Goal: Task Accomplishment & Management: Use online tool/utility

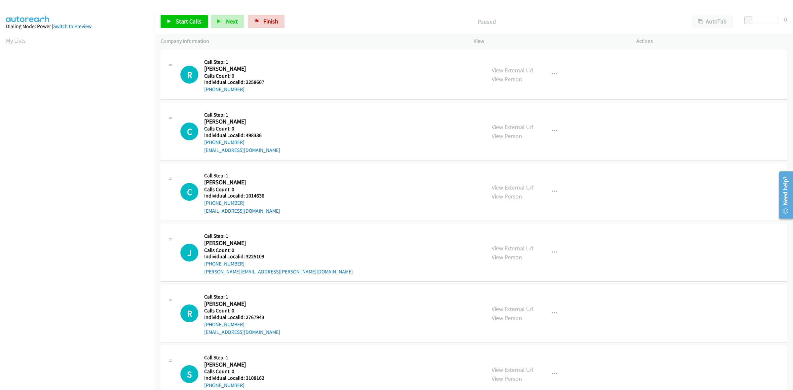
click at [17, 37] on link "My Lists" at bounding box center [16, 41] width 20 height 8
drag, startPoint x: 268, startPoint y: 83, endPoint x: 245, endPoint y: 83, distance: 23.1
click at [245, 83] on div "R Callback Scheduled Call Step: 1 Ryan Smith America/New_York Calls Count: 0 In…" at bounding box center [329, 75] width 299 height 38
copy h5 "2258607"
drag, startPoint x: 241, startPoint y: 90, endPoint x: 206, endPoint y: 91, distance: 35.4
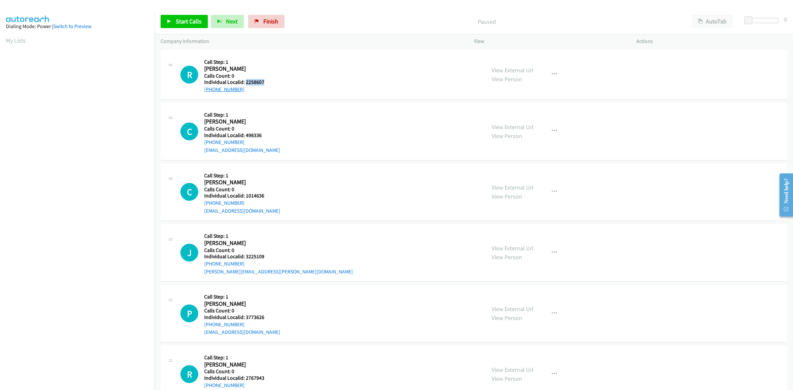
click at [202, 92] on div "R Callback Scheduled Call Step: 1 Ryan Smith America/New_York Calls Count: 0 In…" at bounding box center [329, 75] width 299 height 38
copy link "+1 919-935-3353"
drag, startPoint x: 267, startPoint y: 80, endPoint x: 245, endPoint y: 80, distance: 21.8
click at [245, 80] on h5 "Individual Localid: 2258607" at bounding box center [235, 82] width 63 height 7
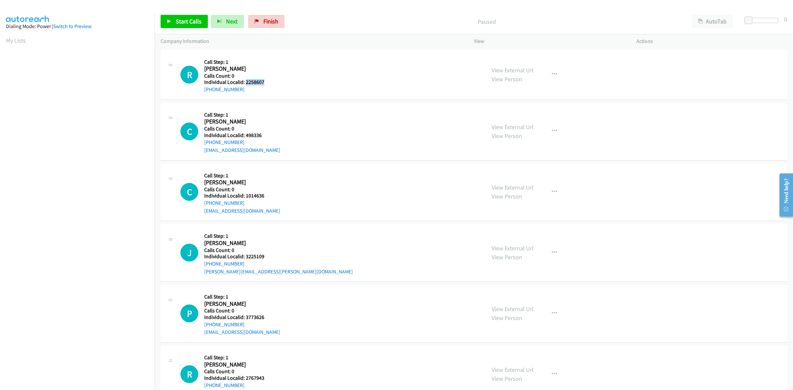
copy h5 "2258607"
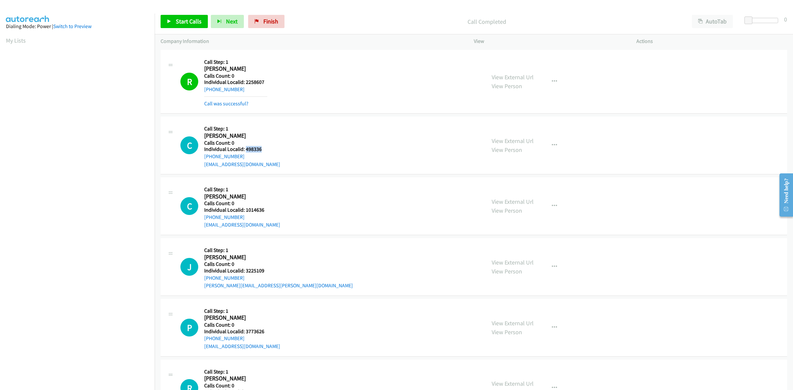
drag, startPoint x: 263, startPoint y: 148, endPoint x: 245, endPoint y: 150, distance: 18.6
click at [245, 150] on h5 "Individual Localid: 498336" at bounding box center [242, 149] width 76 height 7
copy h5 "498336"
drag, startPoint x: 243, startPoint y: 155, endPoint x: 203, endPoint y: 159, distance: 39.8
click at [203, 159] on div "C Callback Scheduled Call Step: 1 Chris Biringer America/New_York Calls Count: …" at bounding box center [329, 146] width 299 height 46
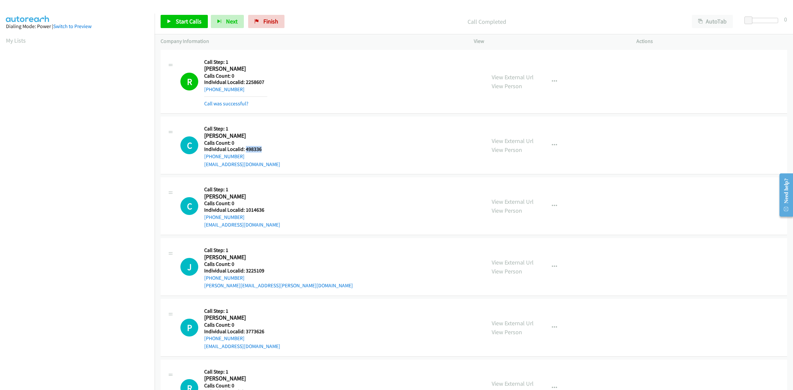
copy link "+1 609-758-3000"
drag, startPoint x: 263, startPoint y: 149, endPoint x: 245, endPoint y: 151, distance: 18.6
click at [245, 151] on h5 "Individual Localid: 498336" at bounding box center [242, 149] width 76 height 7
copy h5 "498336"
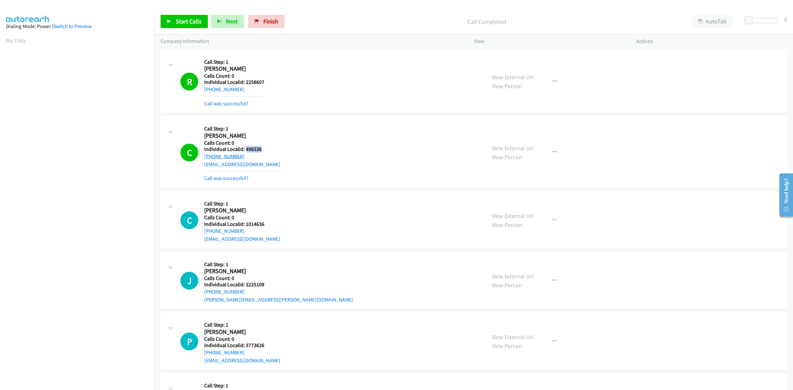
drag, startPoint x: 236, startPoint y: 156, endPoint x: 207, endPoint y: 158, distance: 29.5
click at [207, 158] on div "+1 609-758-3000" at bounding box center [242, 157] width 76 height 8
copy link "1 609-758-3000"
click at [556, 149] on button "button" at bounding box center [555, 152] width 18 height 13
click at [517, 209] on link "Add to do not call list" at bounding box center [519, 208] width 88 height 13
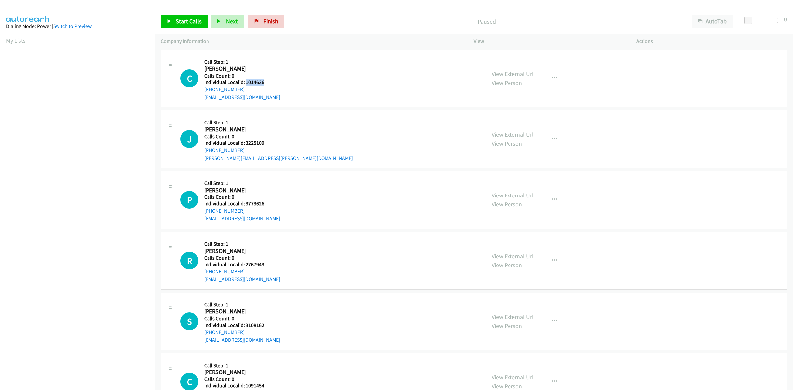
drag, startPoint x: 263, startPoint y: 80, endPoint x: 246, endPoint y: 81, distance: 17.2
click at [246, 81] on h5 "Individual Localid: 1014636" at bounding box center [242, 82] width 76 height 7
copy h5 "1014636"
drag, startPoint x: 243, startPoint y: 89, endPoint x: 203, endPoint y: 90, distance: 40.3
click at [203, 90] on div "C Callback Scheduled Call Step: 1 Christopher Titus America/New_York Calls Coun…" at bounding box center [329, 79] width 299 height 46
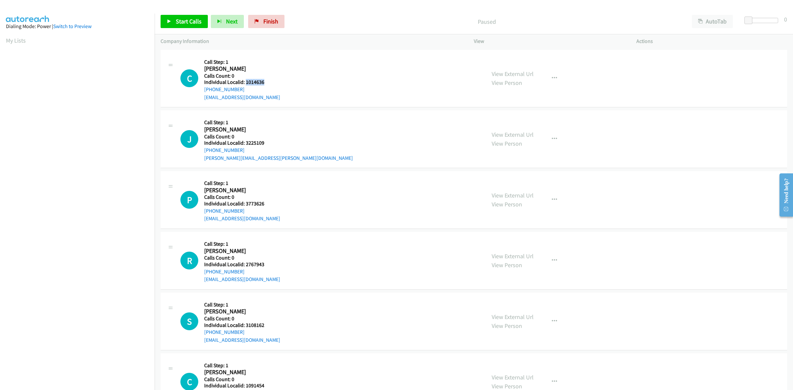
copy link "[PHONE_NUMBER]"
drag, startPoint x: 264, startPoint y: 81, endPoint x: 245, endPoint y: 81, distance: 19.2
click at [245, 81] on h5 "Individual Localid: 1014636" at bounding box center [242, 82] width 76 height 7
copy h5 "1014636"
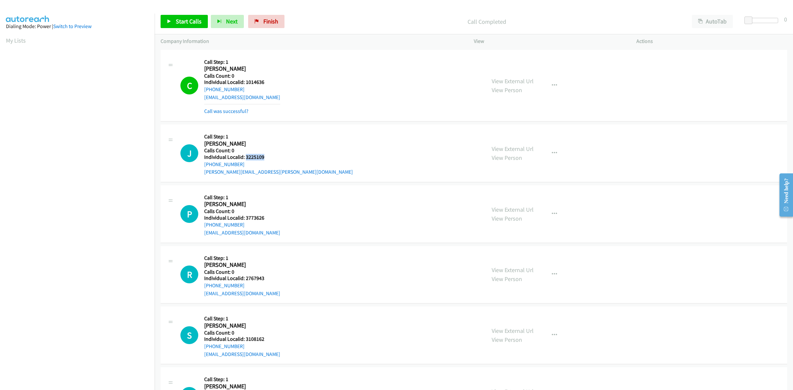
drag, startPoint x: 263, startPoint y: 155, endPoint x: 246, endPoint y: 156, distance: 17.2
click at [246, 156] on h5 "Individual Localid: 3225109" at bounding box center [278, 157] width 149 height 7
copy h5 "3225109"
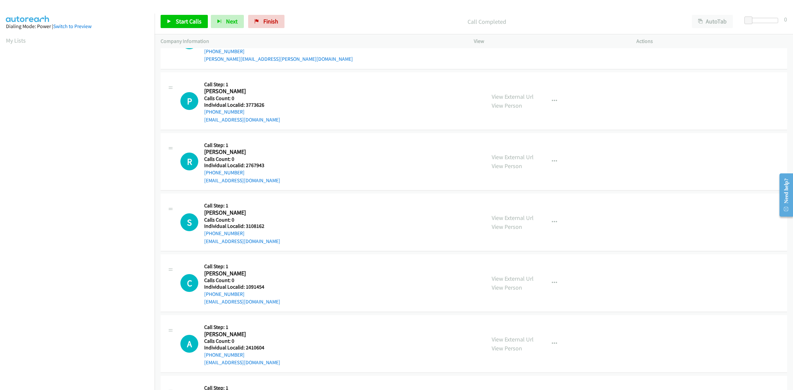
scroll to position [113, 0]
drag, startPoint x: 261, startPoint y: 106, endPoint x: 245, endPoint y: 106, distance: 16.5
click at [245, 106] on h5 "Individual Localid: 3773626" at bounding box center [242, 104] width 76 height 7
copy h5 "3773626"
drag, startPoint x: 220, startPoint y: 111, endPoint x: 202, endPoint y: 113, distance: 18.6
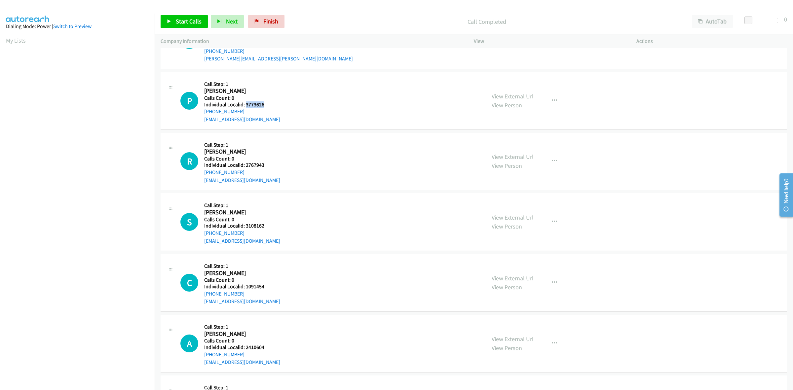
click at [202, 113] on div "P Callback Scheduled Call Step: 1 Pascal Obitz Europe/Paris Calls Count: 0 Indi…" at bounding box center [329, 101] width 299 height 46
copy link "+33 6 14 46 24 74"
drag, startPoint x: 257, startPoint y: 104, endPoint x: 246, endPoint y: 103, distance: 11.0
click at [246, 103] on h5 "Individual Localid: 3773626" at bounding box center [242, 104] width 76 height 7
copy h5 "3773626"
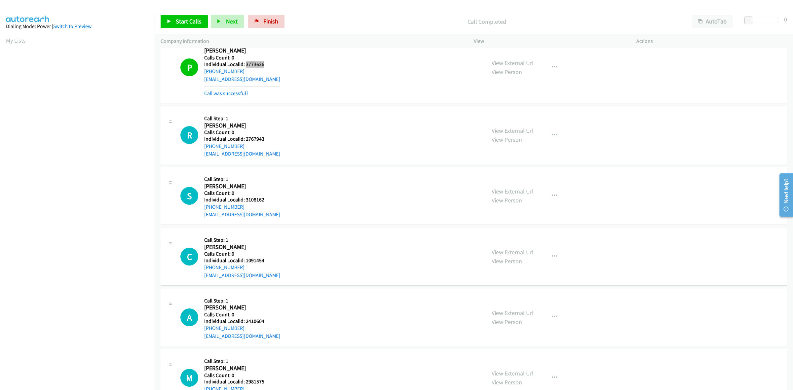
scroll to position [155, 0]
drag, startPoint x: 255, startPoint y: 137, endPoint x: 245, endPoint y: 139, distance: 10.0
click at [245, 139] on h5 "Individual Localid: 2767943" at bounding box center [242, 138] width 76 height 7
copy h5 "2767943"
click at [296, 131] on div "R Callback Scheduled Call Step: 1 Richard Oczkowski America/New_York Calls Coun…" at bounding box center [329, 134] width 299 height 46
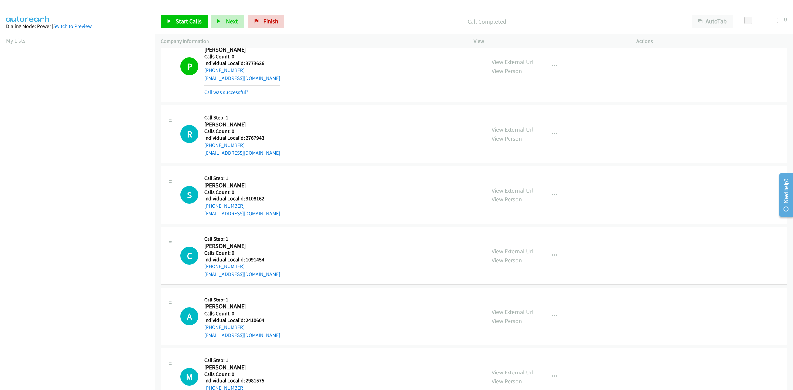
drag, startPoint x: 230, startPoint y: 143, endPoint x: 203, endPoint y: 145, distance: 27.5
click at [203, 145] on div "R Callback Scheduled Call Step: 1 Richard Oczkowski America/New_York Calls Coun…" at bounding box center [329, 134] width 299 height 46
copy link "+1 207-669-5950"
drag, startPoint x: 268, startPoint y: 140, endPoint x: 244, endPoint y: 137, distance: 24.6
click at [244, 137] on div "R Callback Scheduled Call Step: 1 Richard Oczkowski America/New_York Calls Coun…" at bounding box center [329, 134] width 299 height 46
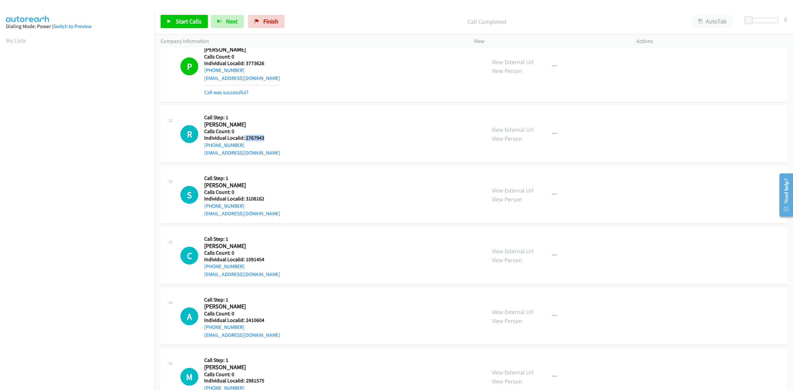
copy h5 "2767943"
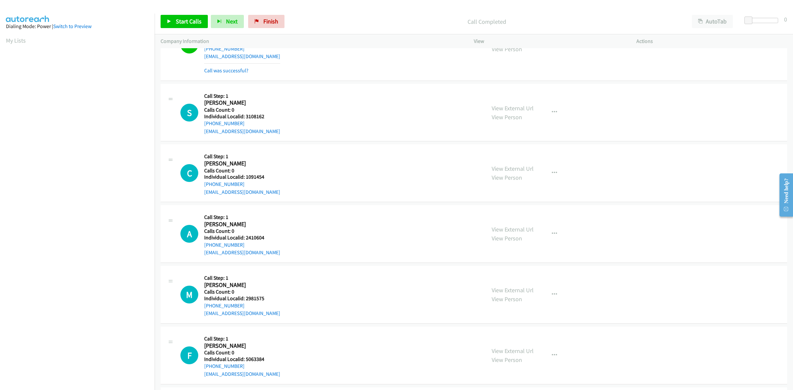
scroll to position [258, 0]
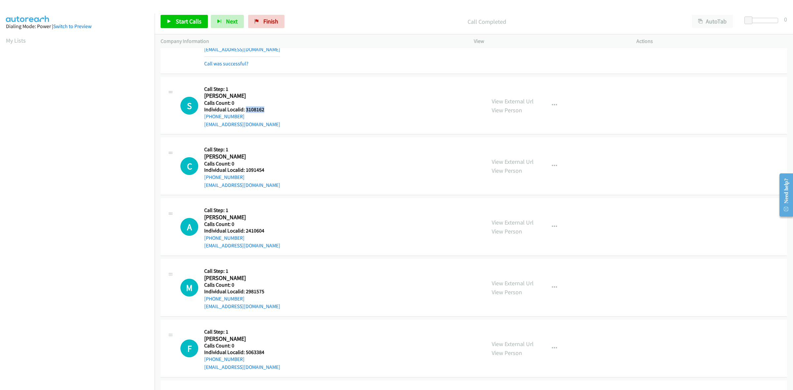
drag, startPoint x: 265, startPoint y: 110, endPoint x: 245, endPoint y: 109, distance: 19.8
click at [245, 109] on h5 "Individual Localid: 3108162" at bounding box center [242, 109] width 76 height 7
click at [280, 89] on div "S Callback Scheduled Call Step: 1 Sean Sullivan America/New_York Calls Count: 0…" at bounding box center [329, 106] width 299 height 46
drag, startPoint x: 231, startPoint y: 120, endPoint x: 202, endPoint y: 120, distance: 29.1
click at [202, 120] on div "S Callback Scheduled Call Step: 1 Sean Sullivan America/New_York Calls Count: 0…" at bounding box center [329, 106] width 299 height 46
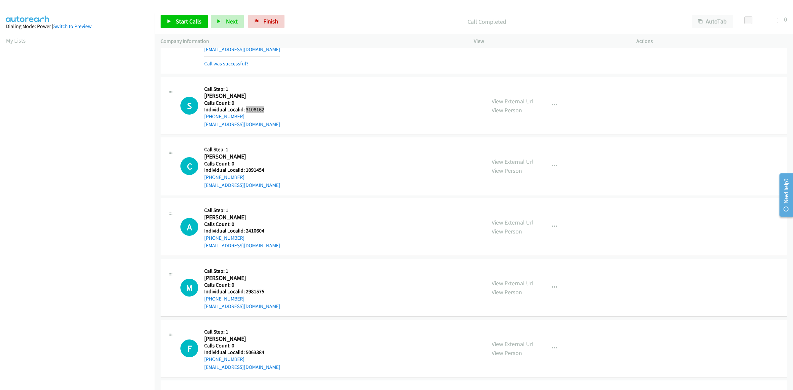
drag, startPoint x: 266, startPoint y: 111, endPoint x: 245, endPoint y: 111, distance: 20.8
click at [245, 111] on h5 "Individual Localid: 3108162" at bounding box center [242, 109] width 76 height 7
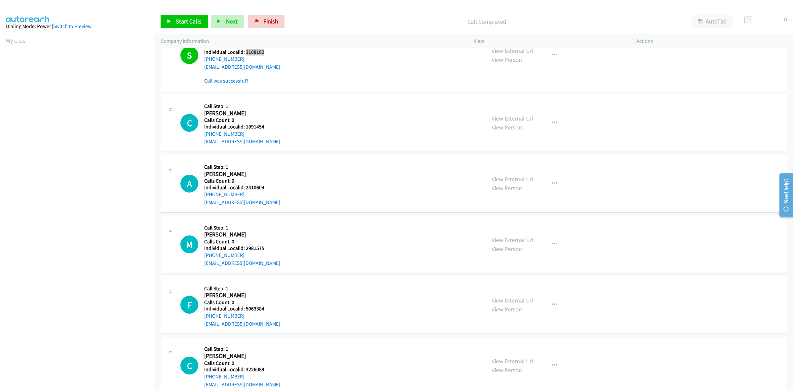
scroll to position [320, 0]
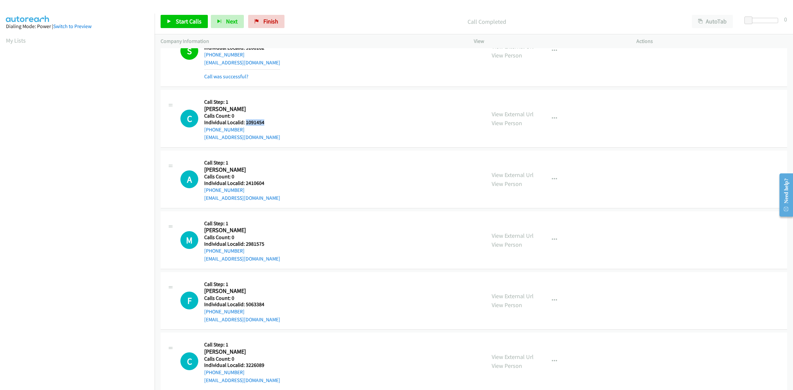
drag, startPoint x: 267, startPoint y: 121, endPoint x: 246, endPoint y: 124, distance: 20.7
click at [246, 124] on h5 "Individual Localid: 1091454" at bounding box center [242, 122] width 76 height 7
drag, startPoint x: 244, startPoint y: 130, endPoint x: 203, endPoint y: 132, distance: 41.0
click at [203, 132] on div "C Callback Scheduled Call Step: 1 Christopher Sherwood America/New_York Calls C…" at bounding box center [329, 119] width 299 height 46
drag, startPoint x: 267, startPoint y: 122, endPoint x: 246, endPoint y: 122, distance: 20.8
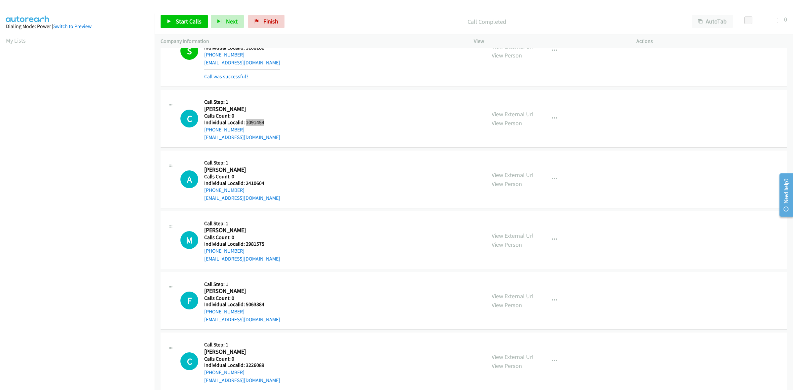
click at [246, 122] on h5 "Individual Localid: 1091454" at bounding box center [242, 122] width 76 height 7
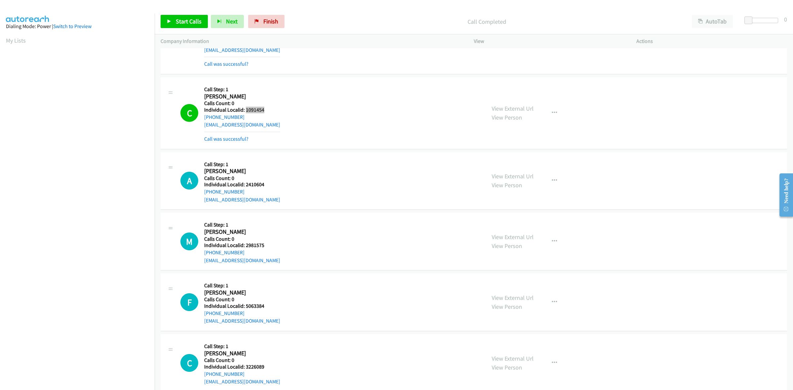
scroll to position [361, 0]
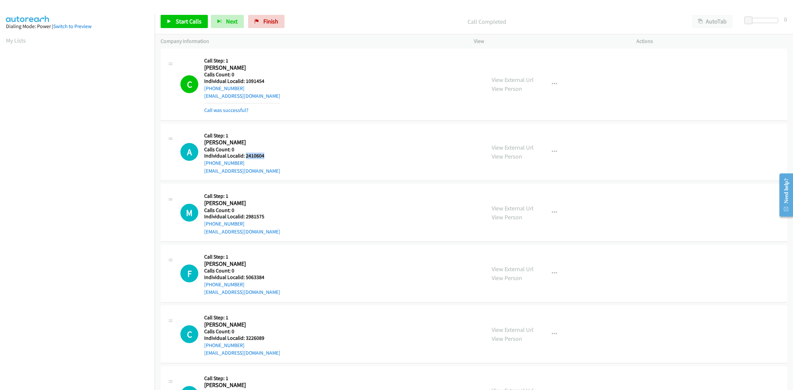
drag, startPoint x: 265, startPoint y: 155, endPoint x: 245, endPoint y: 155, distance: 20.5
click at [245, 155] on h5 "Individual Localid: 2410604" at bounding box center [242, 156] width 76 height 7
drag, startPoint x: 242, startPoint y: 164, endPoint x: 198, endPoint y: 166, distance: 44.7
click at [198, 166] on div "A Callback Scheduled Call Step: 1 Aaron Martin America/New_York Calls Count: 0 …" at bounding box center [329, 153] width 299 height 46
click at [311, 153] on div "A Callback Scheduled Call Step: 1 Aaron Martin America/New_York Calls Count: 0 …" at bounding box center [329, 153] width 299 height 46
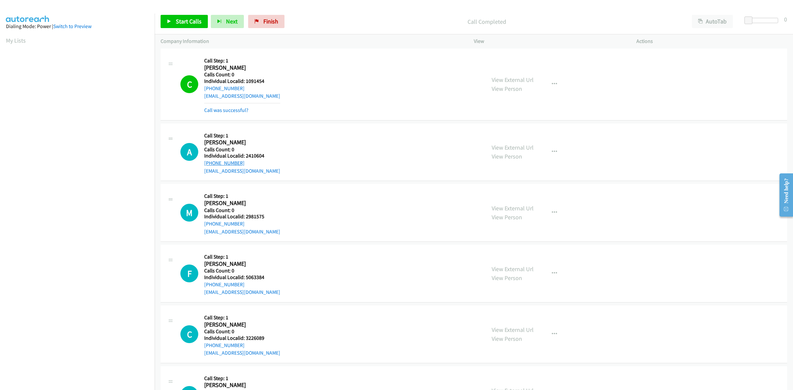
drag, startPoint x: 241, startPoint y: 162, endPoint x: 206, endPoint y: 164, distance: 35.4
click at [204, 164] on div "A Callback Scheduled Call Step: 1 Aaron Martin America/New_York Calls Count: 0 …" at bounding box center [329, 153] width 299 height 46
drag, startPoint x: 262, startPoint y: 158, endPoint x: 247, endPoint y: 156, distance: 15.3
click at [246, 157] on div "A Callback Scheduled Call Step: 1 Aaron Martin America/New_York Calls Count: 0 …" at bounding box center [329, 153] width 299 height 46
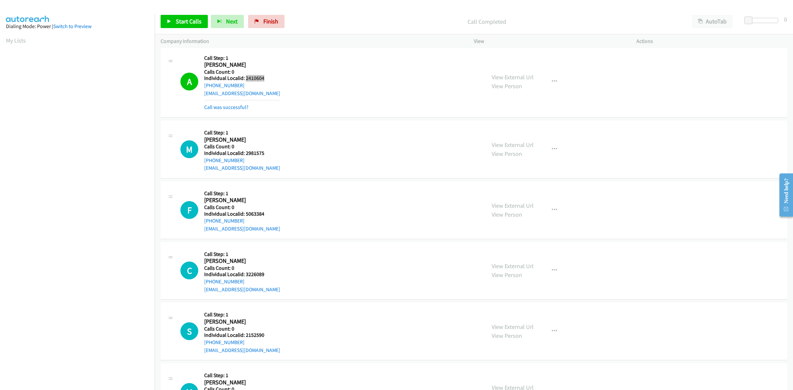
scroll to position [465, 0]
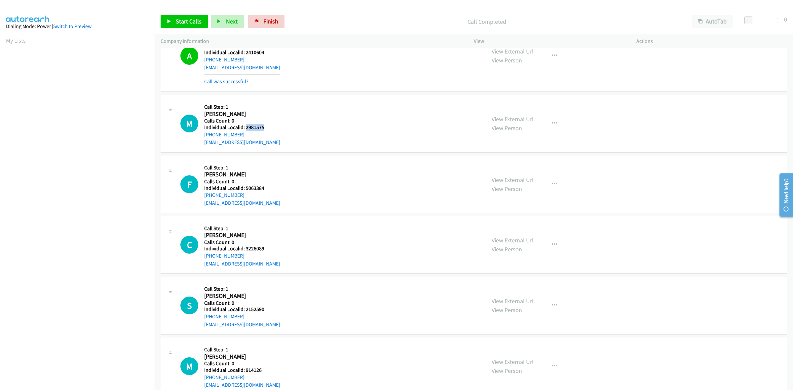
drag, startPoint x: 264, startPoint y: 126, endPoint x: 245, endPoint y: 128, distance: 18.9
click at [245, 128] on h5 "Individual Localid: 2981575" at bounding box center [242, 127] width 76 height 7
drag, startPoint x: 240, startPoint y: 136, endPoint x: 201, endPoint y: 136, distance: 38.7
click at [201, 136] on div "M Callback Scheduled Call Step: 1 Mark Schweber America/New_York Calls Count: 0…" at bounding box center [329, 124] width 299 height 46
drag, startPoint x: 253, startPoint y: 126, endPoint x: 243, endPoint y: 127, distance: 10.3
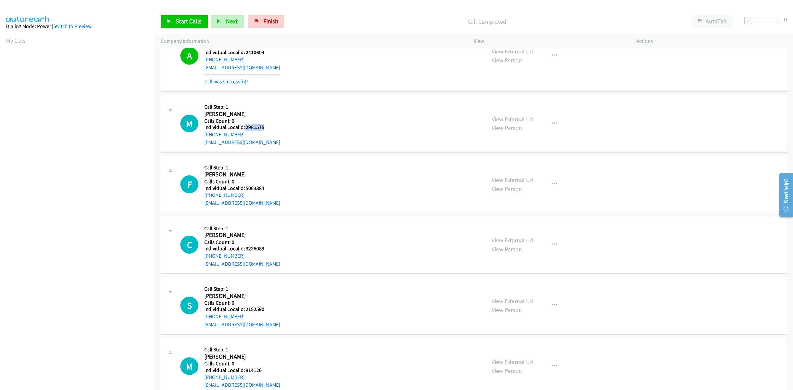
click at [243, 127] on h5 "Individual Localid: 2981575" at bounding box center [242, 127] width 76 height 7
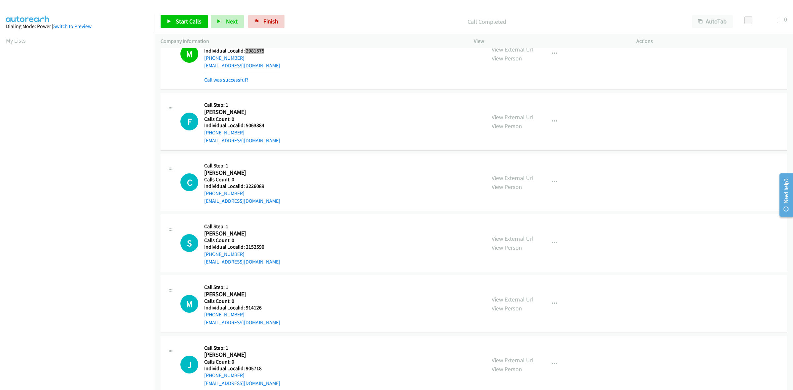
scroll to position [557, 0]
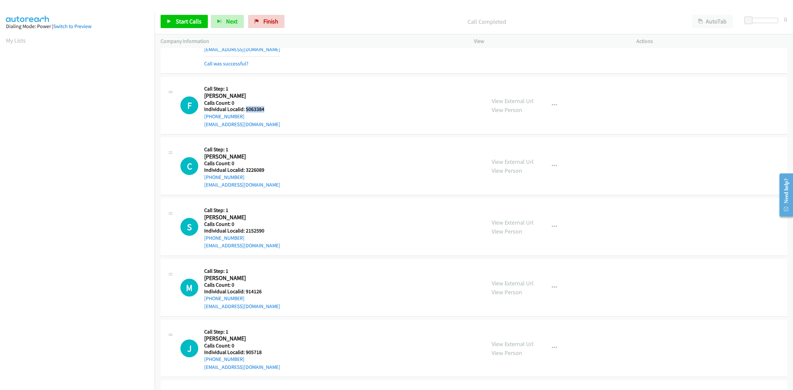
drag, startPoint x: 269, startPoint y: 109, endPoint x: 245, endPoint y: 108, distance: 24.2
click at [245, 108] on div "F Callback Scheduled Call Step: 1 Felipe Grisales America/New_York Calls Count:…" at bounding box center [329, 106] width 299 height 46
click at [22, 42] on link "My Lists" at bounding box center [16, 41] width 20 height 8
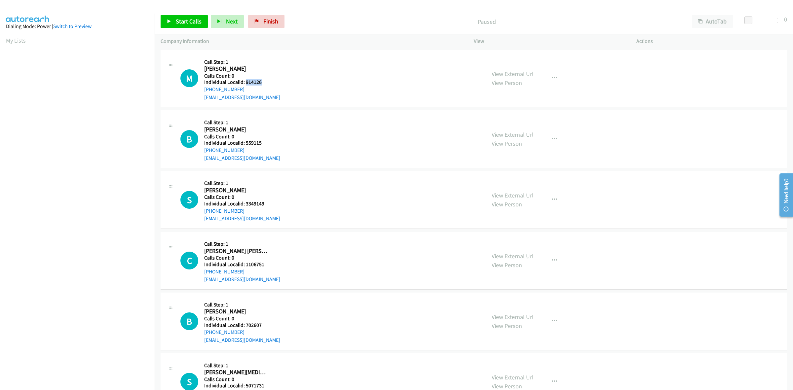
drag, startPoint x: 261, startPoint y: 83, endPoint x: 245, endPoint y: 82, distance: 16.3
click at [245, 82] on h5 "Individual Localid: 914126" at bounding box center [242, 82] width 76 height 7
copy h5 "914126"
drag, startPoint x: 239, startPoint y: 90, endPoint x: 202, endPoint y: 91, distance: 36.7
click at [202, 91] on div "M Callback Scheduled Call Step: 1 [PERSON_NAME] America/New_York Calls Count: 0…" at bounding box center [329, 79] width 299 height 46
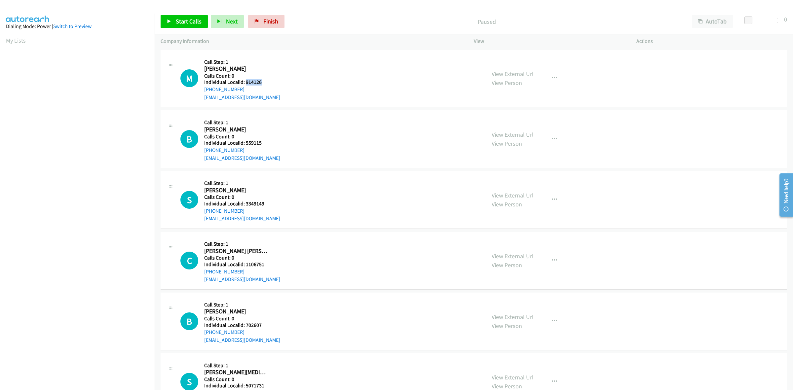
copy link "[PHONE_NUMBER]"
drag, startPoint x: 262, startPoint y: 83, endPoint x: 246, endPoint y: 81, distance: 15.9
click at [246, 81] on h5 "Individual Localid: 914126" at bounding box center [242, 82] width 76 height 7
copy h5 "914126"
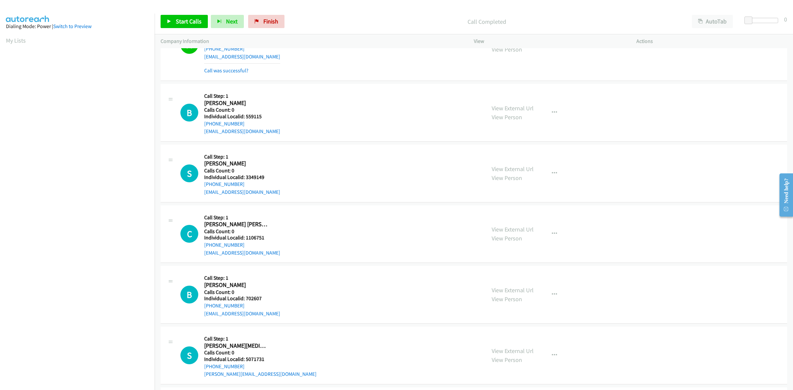
scroll to position [41, 0]
drag, startPoint x: 263, startPoint y: 115, endPoint x: 245, endPoint y: 115, distance: 17.8
click at [245, 115] on h5 "Individual Localid: 559115" at bounding box center [242, 116] width 76 height 7
copy h5 "559115"
drag, startPoint x: 242, startPoint y: 122, endPoint x: 203, endPoint y: 124, distance: 38.4
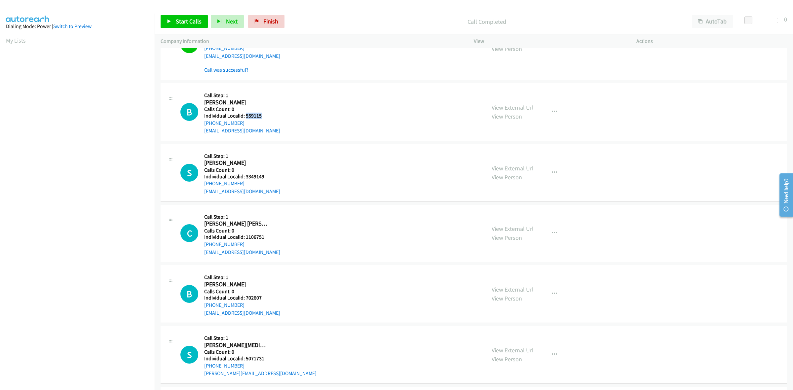
click at [203, 124] on div "B Callback Scheduled Call Step: 1 Brandon Kendig America/New_York Calls Count: …" at bounding box center [329, 112] width 299 height 46
copy link "+1 717-872-7181"
drag, startPoint x: 263, startPoint y: 116, endPoint x: 245, endPoint y: 115, distance: 18.2
click at [245, 115] on h5 "Individual Localid: 559115" at bounding box center [242, 116] width 76 height 7
copy h5 "559115"
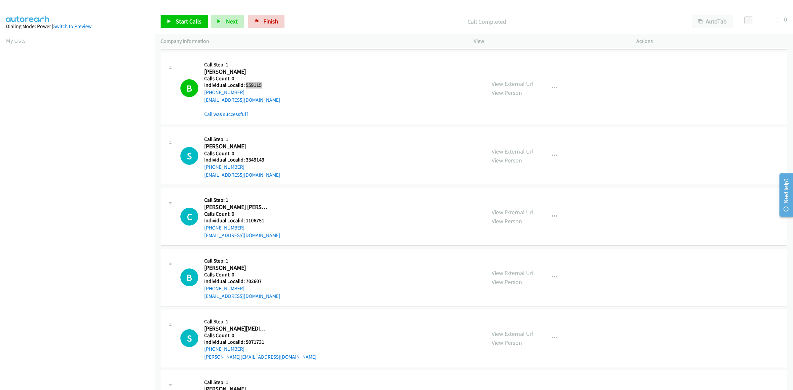
scroll to position [83, 0]
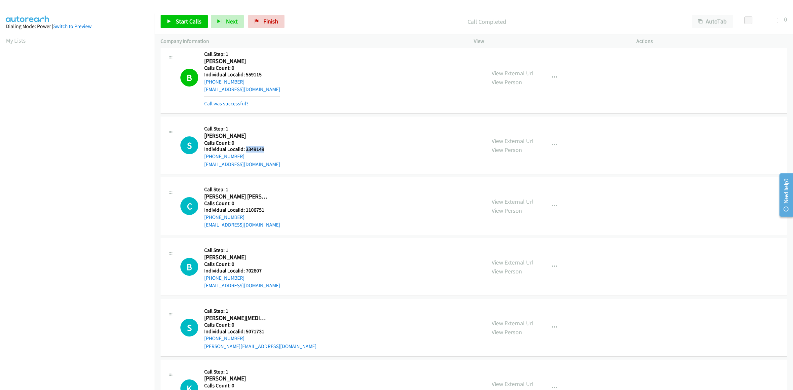
drag, startPoint x: 267, startPoint y: 150, endPoint x: 245, endPoint y: 149, distance: 21.8
click at [245, 149] on div "S Callback Scheduled Call Step: 1 Sean Tully America/New_York Calls Count: 0 In…" at bounding box center [329, 146] width 299 height 46
copy h5 "3349149"
click at [263, 133] on h2 "Sean Tully" at bounding box center [235, 136] width 63 height 8
drag, startPoint x: 242, startPoint y: 158, endPoint x: 202, endPoint y: 160, distance: 39.7
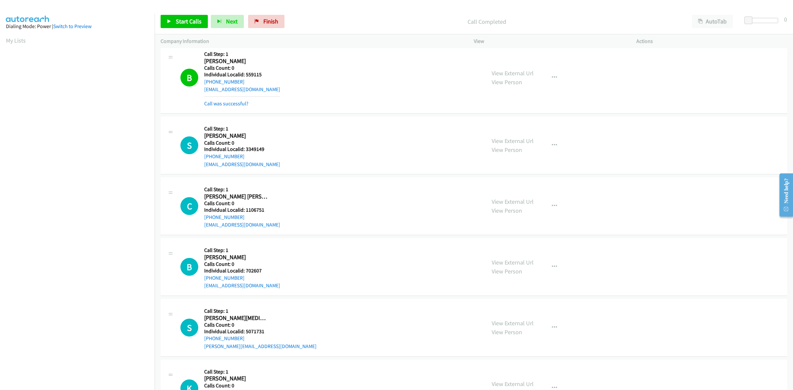
click at [202, 160] on div "S Callback Scheduled Call Step: 1 Sean Tully America/New_York Calls Count: 0 In…" at bounding box center [329, 146] width 299 height 46
copy link "+1 781-330-2855"
drag, startPoint x: 265, startPoint y: 149, endPoint x: 246, endPoint y: 148, distance: 18.9
click at [246, 148] on h5 "Individual Localid: 3349149" at bounding box center [242, 149] width 76 height 7
copy h5 "3349149"
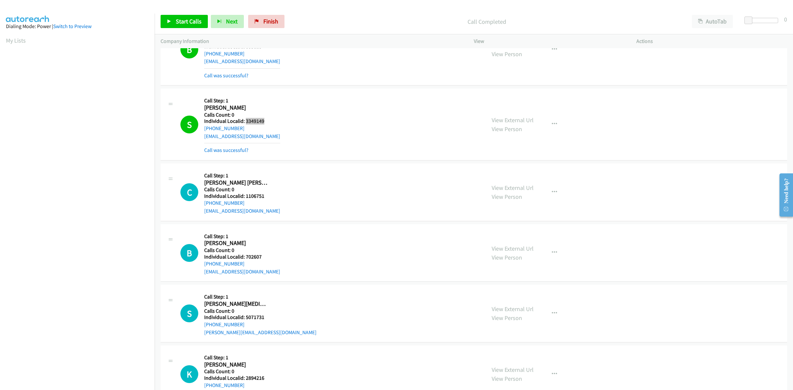
scroll to position [207, 0]
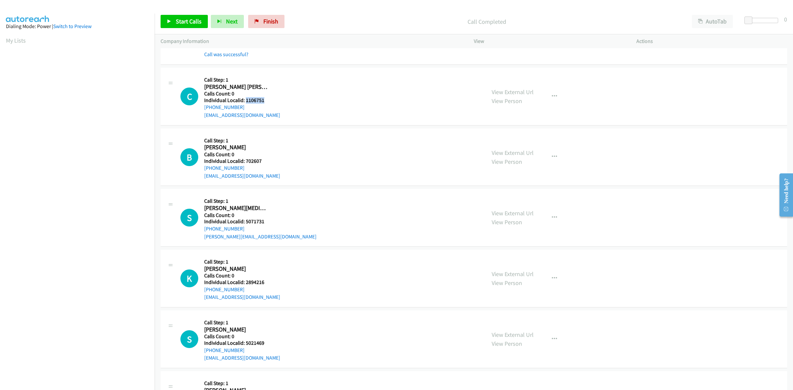
drag, startPoint x: 269, startPoint y: 102, endPoint x: 246, endPoint y: 101, distance: 23.2
click at [246, 101] on div "C Callback Scheduled Call Step: 1 Charlotte Dawn America/New_York Calls Count: …" at bounding box center [329, 97] width 299 height 46
copy h5 "1106751"
drag, startPoint x: 255, startPoint y: 75, endPoint x: 250, endPoint y: 90, distance: 15.8
click at [255, 75] on div "Callback Scheduled Call Step: 1 Charlotte Dawn America/New_York Calls Count: 0 …" at bounding box center [242, 97] width 76 height 46
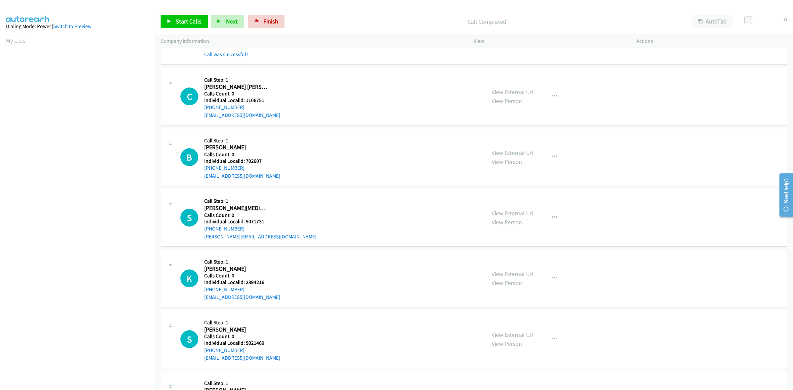
drag, startPoint x: 242, startPoint y: 106, endPoint x: 203, endPoint y: 111, distance: 39.3
click at [203, 111] on div "C Callback Scheduled Call Step: 1 Charlotte Dawn America/New_York Calls Count: …" at bounding box center [329, 97] width 299 height 46
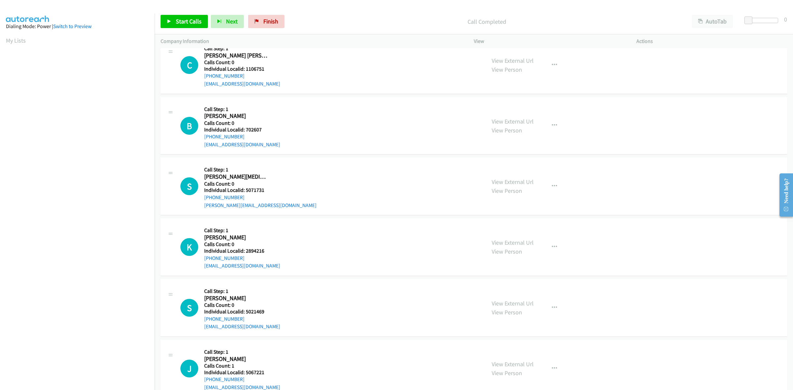
scroll to position [237, 0]
click at [554, 64] on button "button" at bounding box center [555, 65] width 18 height 13
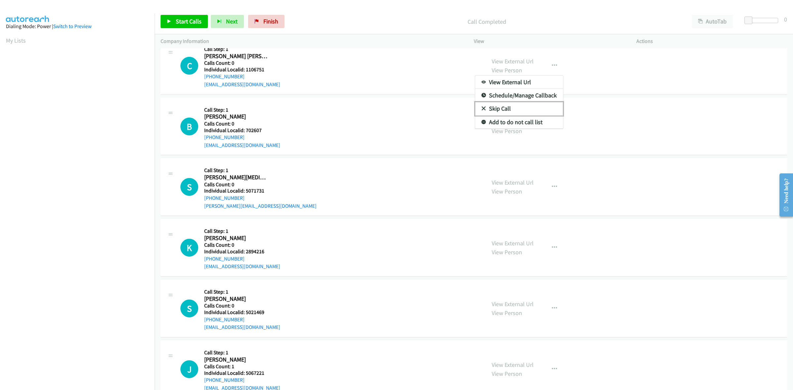
click at [531, 106] on link "Skip Call" at bounding box center [519, 108] width 88 height 13
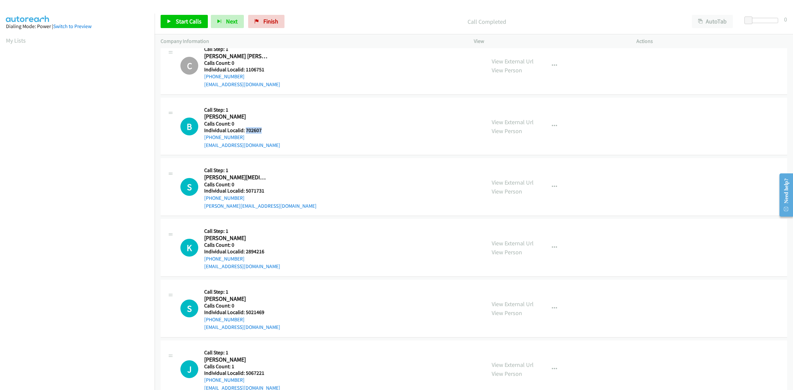
drag, startPoint x: 254, startPoint y: 128, endPoint x: 246, endPoint y: 129, distance: 8.3
click at [246, 129] on h5 "Individual Localid: 702607" at bounding box center [242, 130] width 76 height 7
drag, startPoint x: 218, startPoint y: 136, endPoint x: 202, endPoint y: 138, distance: 16.6
click at [202, 138] on div "B Callback Scheduled Call Step: 1 Barry Calm America/New_York Calls Count: 0 In…" at bounding box center [329, 127] width 299 height 46
drag, startPoint x: 263, startPoint y: 130, endPoint x: 244, endPoint y: 128, distance: 19.5
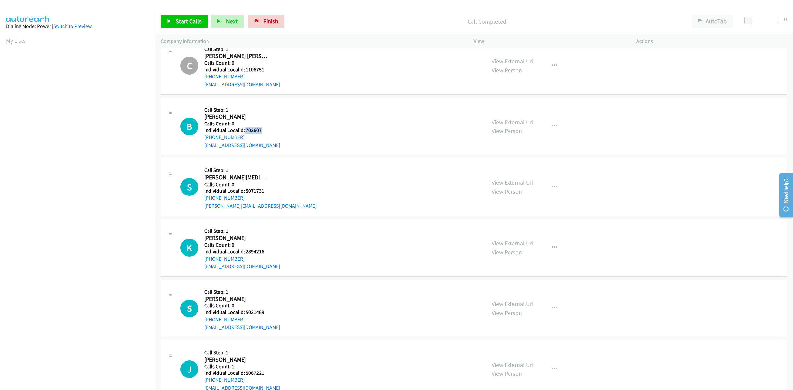
click at [244, 128] on h5 "Individual Localid: 702607" at bounding box center [242, 130] width 76 height 7
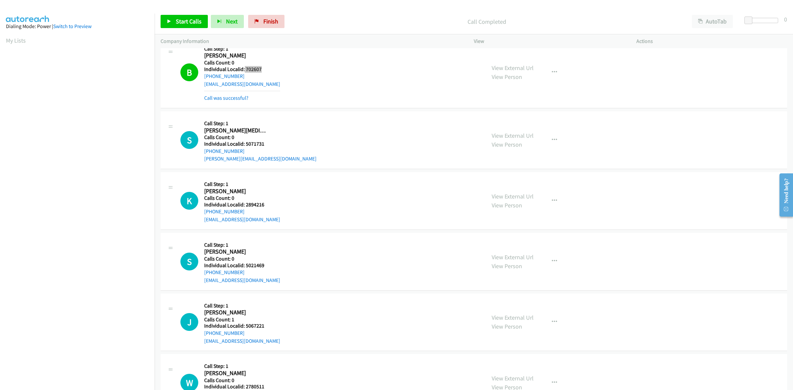
scroll to position [341, 0]
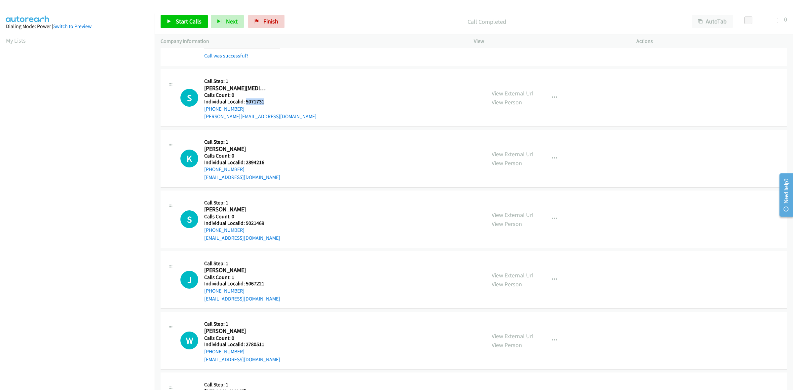
drag, startPoint x: 255, startPoint y: 100, endPoint x: 245, endPoint y: 102, distance: 10.8
click at [245, 102] on h5 "Individual Localid: 5071731" at bounding box center [260, 101] width 112 height 7
drag, startPoint x: 240, startPoint y: 109, endPoint x: 203, endPoint y: 112, distance: 37.5
click at [203, 112] on div "S Callback Scheduled Call Step: 1 Sarah Thrush America/New_York Calls Count: 0 …" at bounding box center [329, 98] width 299 height 46
drag, startPoint x: 263, startPoint y: 102, endPoint x: 246, endPoint y: 101, distance: 17.6
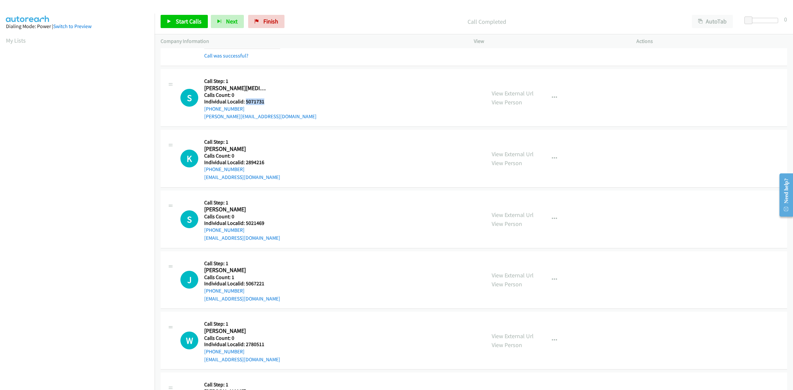
click at [246, 101] on h5 "Individual Localid: 5071731" at bounding box center [260, 101] width 112 height 7
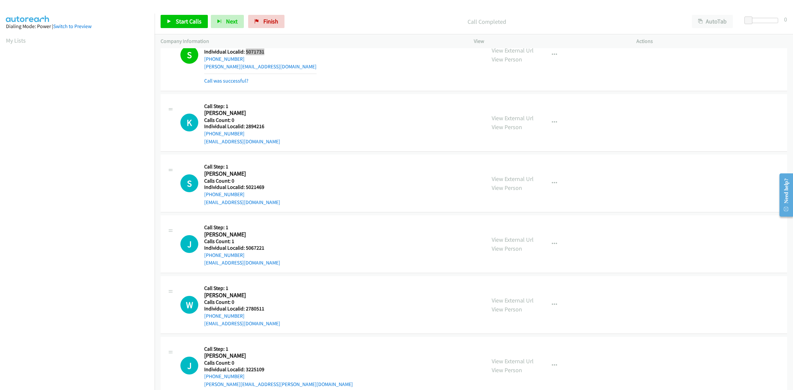
scroll to position [402, 0]
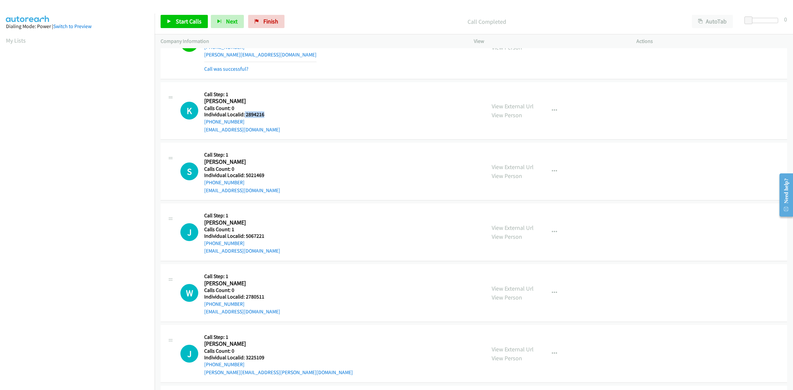
drag, startPoint x: 266, startPoint y: 115, endPoint x: 244, endPoint y: 116, distance: 22.5
click at [244, 116] on h5 "Individual Localid: 2894216" at bounding box center [242, 114] width 76 height 7
click at [284, 103] on div "K Callback Scheduled Call Step: 1 Kurt Jones America/New_York Calls Count: 0 In…" at bounding box center [329, 111] width 299 height 46
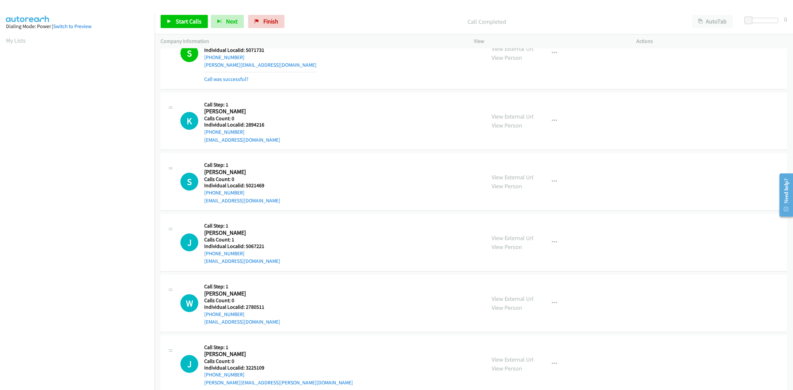
drag, startPoint x: 230, startPoint y: 132, endPoint x: 201, endPoint y: 134, distance: 29.1
click at [201, 134] on div "K Callback Scheduled Call Step: 1 Kurt Jones America/New_York Calls Count: 0 In…" at bounding box center [329, 121] width 299 height 46
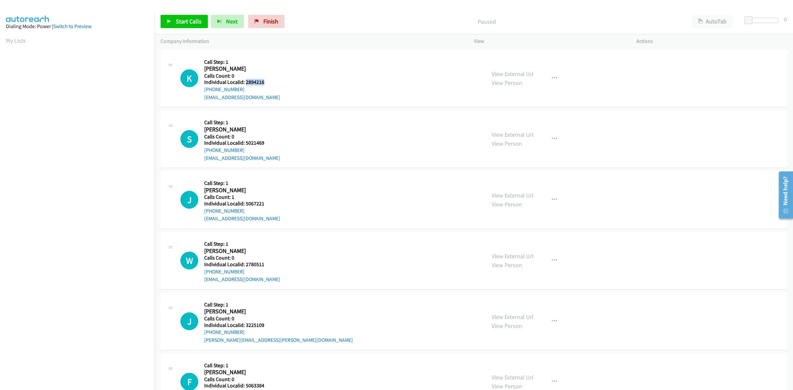
drag, startPoint x: 267, startPoint y: 85, endPoint x: 246, endPoint y: 83, distance: 20.6
click at [246, 83] on h5 "Individual Localid: 2894216" at bounding box center [242, 82] width 76 height 7
copy h5 "2894216"
drag, startPoint x: 240, startPoint y: 85, endPoint x: 237, endPoint y: 90, distance: 5.4
click at [237, 90] on div "Callback Scheduled Call Step: 1 [PERSON_NAME] America/New_York Calls Count: 0 I…" at bounding box center [242, 79] width 76 height 46
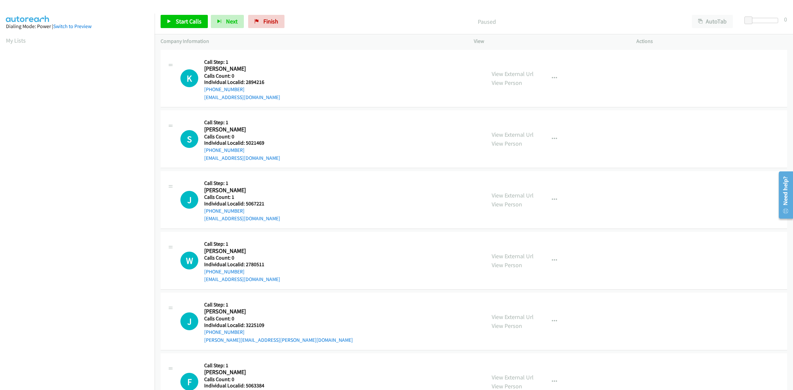
click at [247, 88] on div "[PHONE_NUMBER]" at bounding box center [242, 90] width 76 height 8
drag, startPoint x: 242, startPoint y: 89, endPoint x: 202, endPoint y: 90, distance: 40.3
click at [202, 90] on div "K Callback Scheduled Call Step: 1 [PERSON_NAME] America/New_York Calls Count: 0…" at bounding box center [329, 79] width 299 height 46
copy link "[PHONE_NUMBER]"
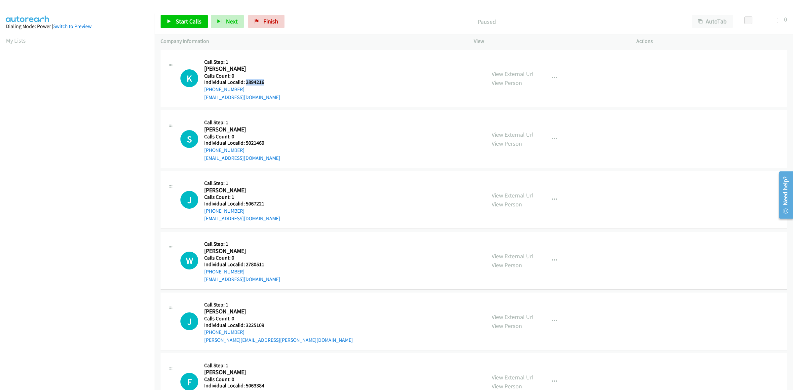
drag, startPoint x: 264, startPoint y: 80, endPoint x: 246, endPoint y: 82, distance: 18.3
click at [246, 82] on h5 "Individual Localid: 2894216" at bounding box center [242, 82] width 76 height 7
copy h5 "2894216"
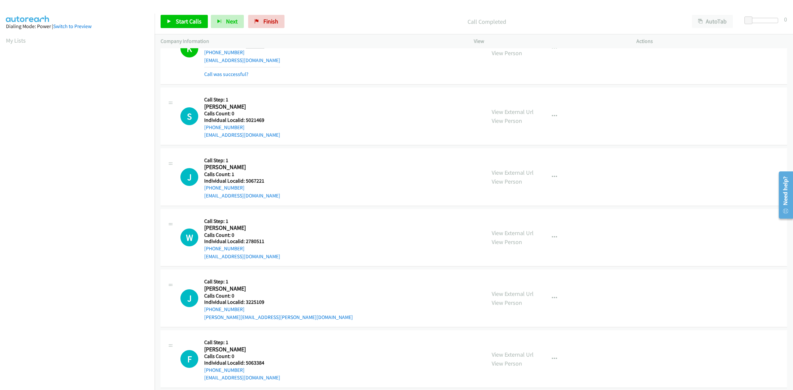
scroll to position [41, 0]
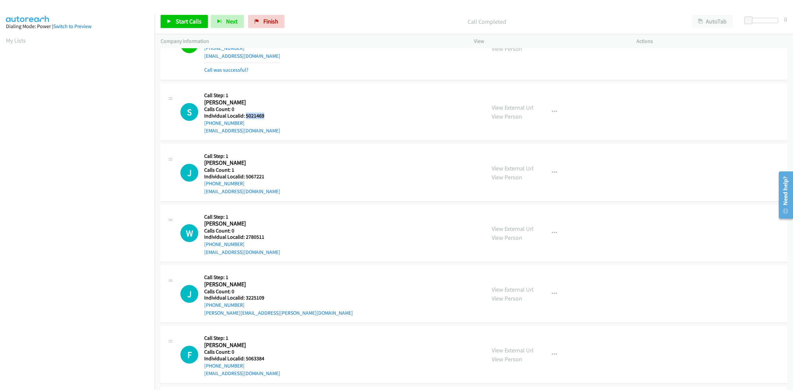
drag, startPoint x: 265, startPoint y: 116, endPoint x: 246, endPoint y: 116, distance: 19.8
click at [246, 116] on h5 "Individual Localid: 5021469" at bounding box center [242, 116] width 76 height 7
copy h5 "5021469"
drag, startPoint x: 245, startPoint y: 124, endPoint x: 200, endPoint y: 125, distance: 44.9
click at [200, 125] on div "S Callback Scheduled Call Step: 1 Scott Bartley America/New_York Calls Count: 0…" at bounding box center [329, 112] width 299 height 46
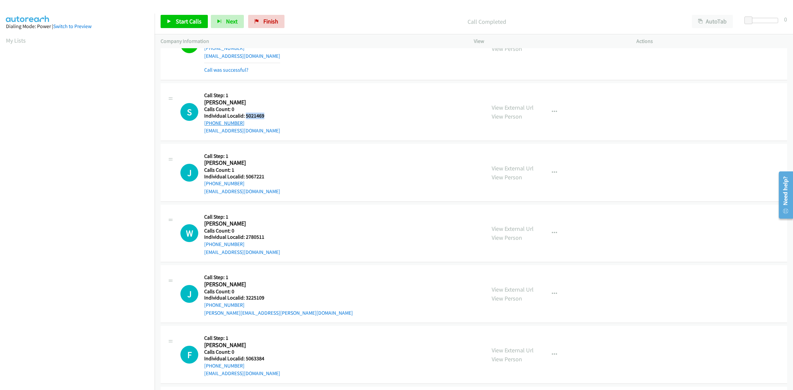
copy link "+1 703-895-6737"
drag, startPoint x: 267, startPoint y: 117, endPoint x: 244, endPoint y: 117, distance: 22.8
click at [244, 117] on h5 "Individual Localid: 5021469" at bounding box center [242, 116] width 76 height 7
copy h5 "5021469"
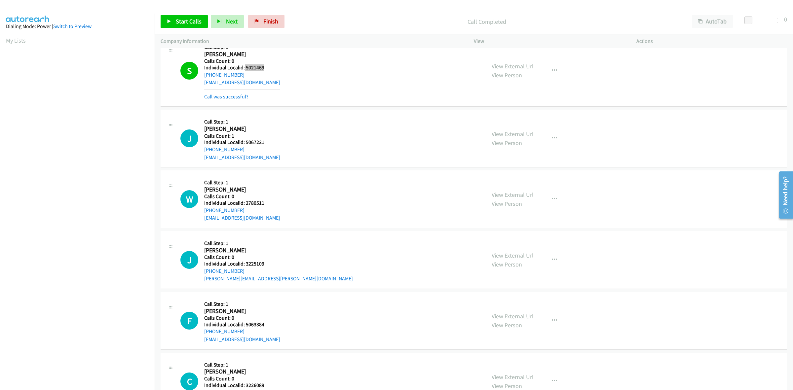
scroll to position [93, 0]
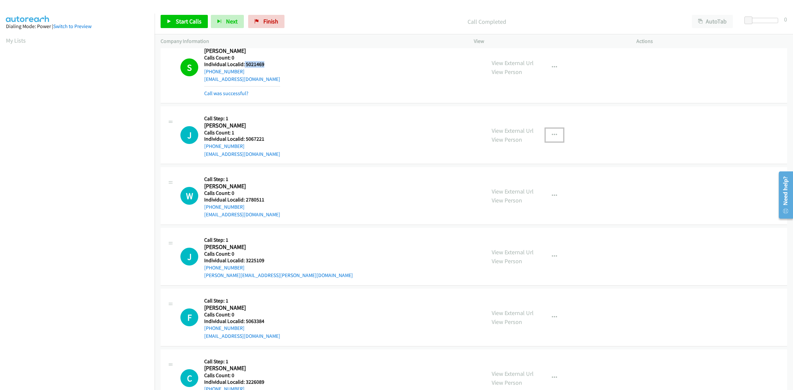
click at [552, 135] on icon "button" at bounding box center [554, 135] width 5 height 5
click at [517, 178] on link "Skip Call" at bounding box center [519, 178] width 88 height 13
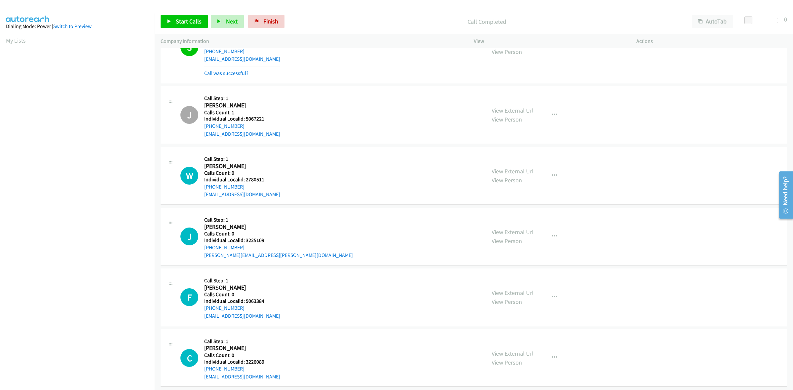
scroll to position [113, 0]
drag, startPoint x: 252, startPoint y: 179, endPoint x: 246, endPoint y: 179, distance: 6.3
click at [246, 179] on h5 "Individual Localid: 2780511" at bounding box center [242, 179] width 76 height 7
copy h5 "2780511"
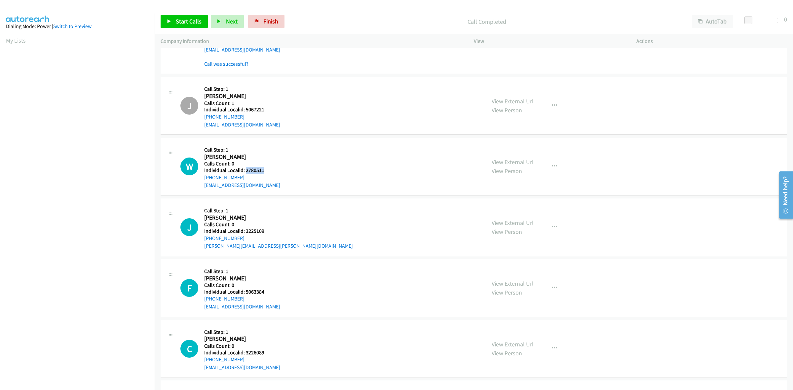
scroll to position [124, 0]
drag, startPoint x: 231, startPoint y: 176, endPoint x: 203, endPoint y: 178, distance: 28.9
click at [203, 178] on div "W Callback Scheduled Call Step: 1 William Dolan America/New_York Calls Count: 0…" at bounding box center [329, 165] width 299 height 46
copy link "+1 301-461-3877"
drag, startPoint x: 251, startPoint y: 168, endPoint x: 245, endPoint y: 169, distance: 6.7
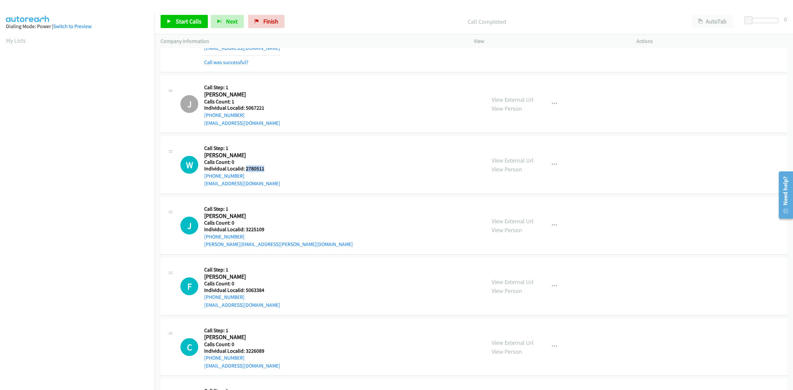
click at [245, 169] on h5 "Individual Localid: 2780511" at bounding box center [242, 169] width 76 height 7
copy h5 "2780511"
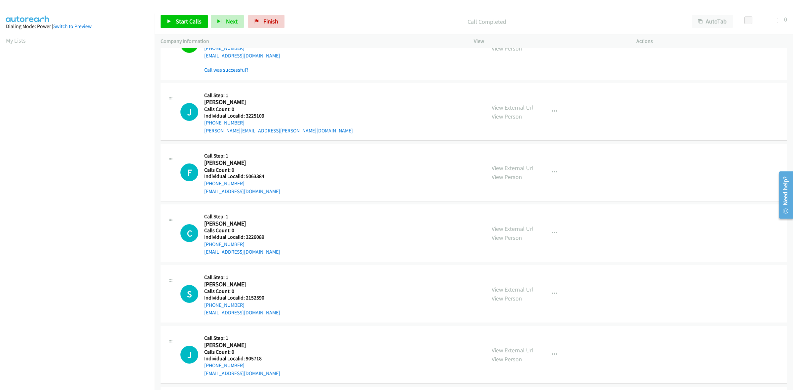
scroll to position [258, 0]
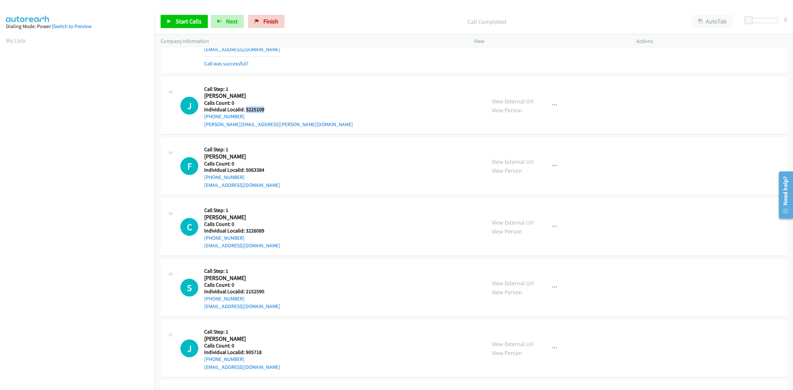
drag, startPoint x: 263, startPoint y: 109, endPoint x: 245, endPoint y: 111, distance: 17.9
click at [245, 111] on h5 "Individual Localid: 3225109" at bounding box center [278, 109] width 149 height 7
copy h5 "3225109"
click at [324, 141] on div "F Callback Scheduled Call Step: 1 Felipe Grisales America/New_York Calls Count:…" at bounding box center [474, 166] width 627 height 58
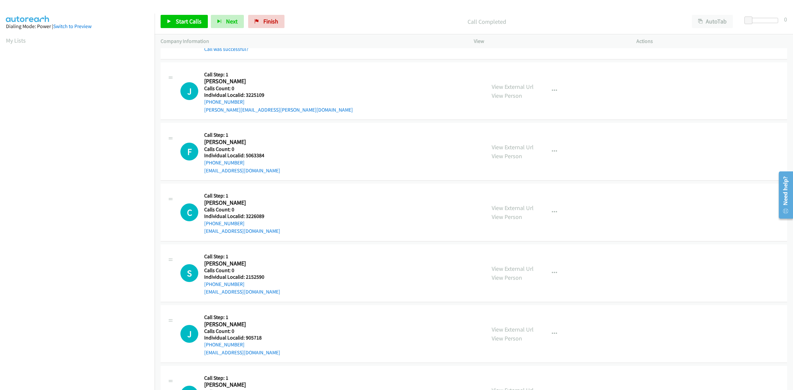
scroll to position [310, 0]
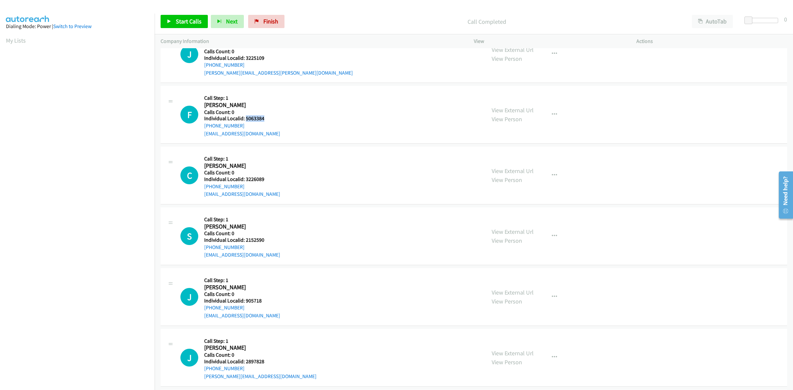
drag, startPoint x: 265, startPoint y: 118, endPoint x: 245, endPoint y: 118, distance: 19.5
click at [245, 118] on h5 "Individual Localid: 5063384" at bounding box center [242, 118] width 76 height 7
click at [552, 112] on icon "button" at bounding box center [554, 114] width 5 height 5
click at [505, 156] on link "Skip Call" at bounding box center [519, 157] width 88 height 13
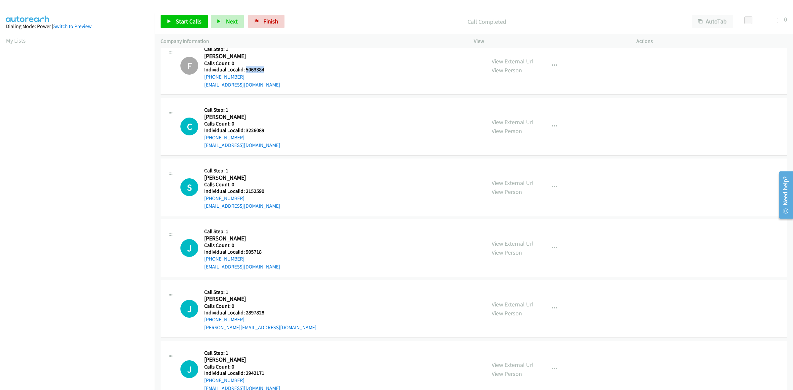
scroll to position [382, 0]
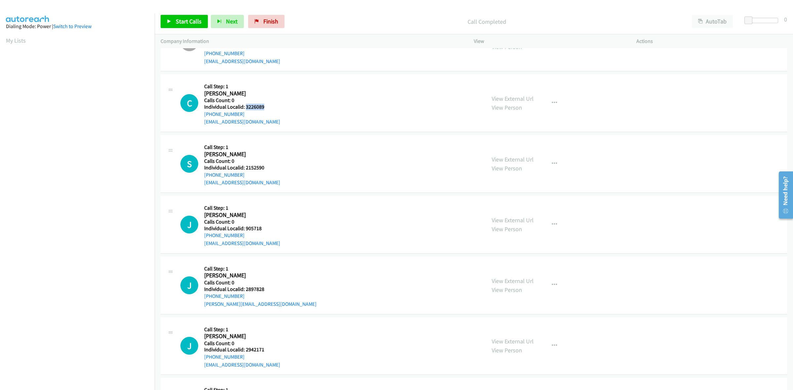
drag, startPoint x: 264, startPoint y: 108, endPoint x: 245, endPoint y: 104, distance: 19.4
click at [245, 104] on h5 "Individual Localid: 3226089" at bounding box center [242, 107] width 76 height 7
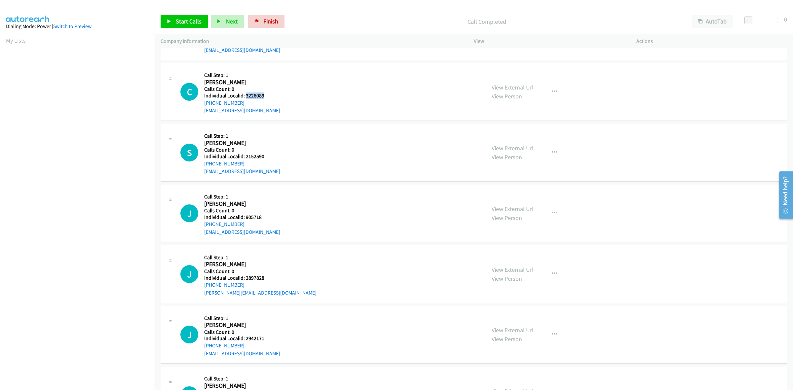
scroll to position [402, 0]
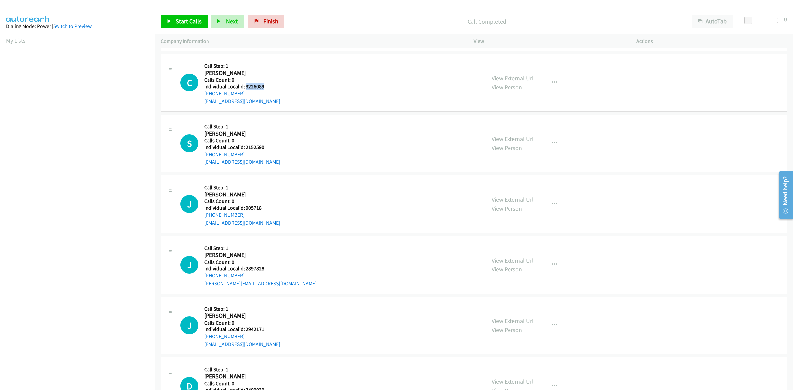
drag, startPoint x: 245, startPoint y: 93, endPoint x: 204, endPoint y: 94, distance: 41.0
click at [204, 94] on div "C Callback Scheduled Call Step: 1 Chester Adkins America/New_York Calls Count: …" at bounding box center [329, 83] width 299 height 46
drag, startPoint x: 265, startPoint y: 85, endPoint x: 245, endPoint y: 88, distance: 20.3
click at [245, 88] on h5 "Individual Localid: 3226089" at bounding box center [242, 86] width 76 height 7
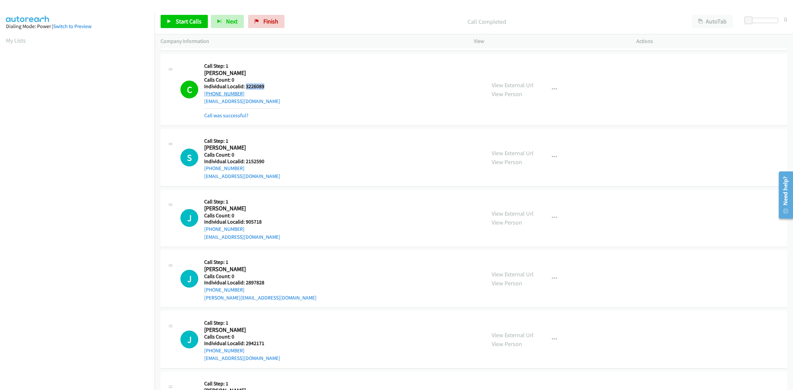
drag, startPoint x: 220, startPoint y: 92, endPoint x: 205, endPoint y: 95, distance: 14.8
click at [205, 95] on div "+1 304-385-1079" at bounding box center [242, 94] width 76 height 8
click at [555, 91] on button "button" at bounding box center [555, 89] width 18 height 13
click at [534, 148] on link "Add to do not call list" at bounding box center [519, 145] width 88 height 13
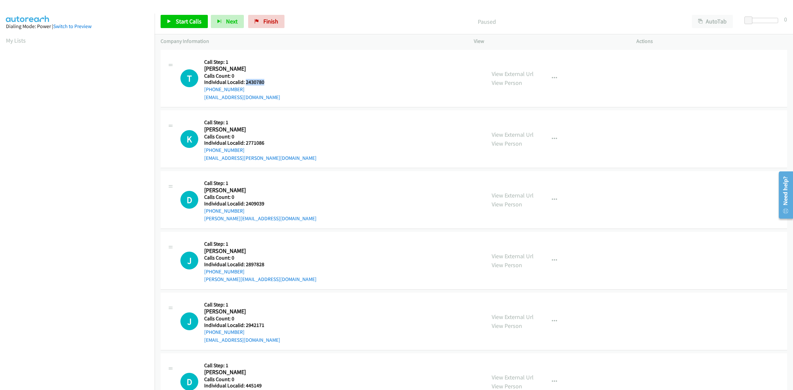
drag, startPoint x: 264, startPoint y: 81, endPoint x: 245, endPoint y: 82, distance: 18.5
click at [245, 82] on h5 "Individual Localid: 2430780" at bounding box center [242, 82] width 76 height 7
copy h5 "2430780"
drag, startPoint x: 242, startPoint y: 91, endPoint x: 199, endPoint y: 92, distance: 42.3
click at [199, 92] on div "T Callback Scheduled Call Step: 1 [PERSON_NAME] America/[GEOGRAPHIC_DATA] Calls…" at bounding box center [329, 79] width 299 height 46
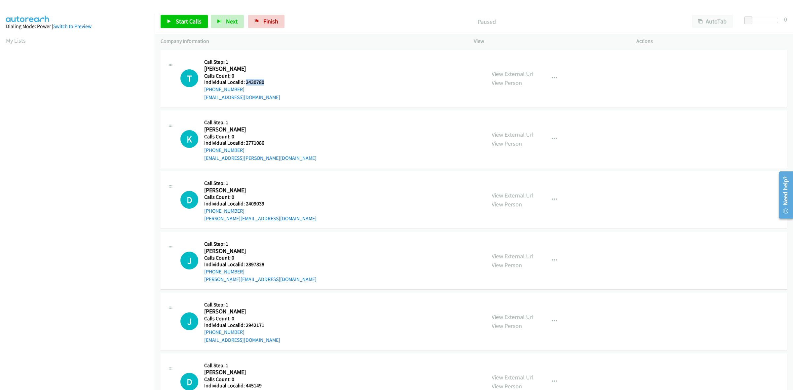
copy link "[PHONE_NUMBER]"
